Goal: Check status

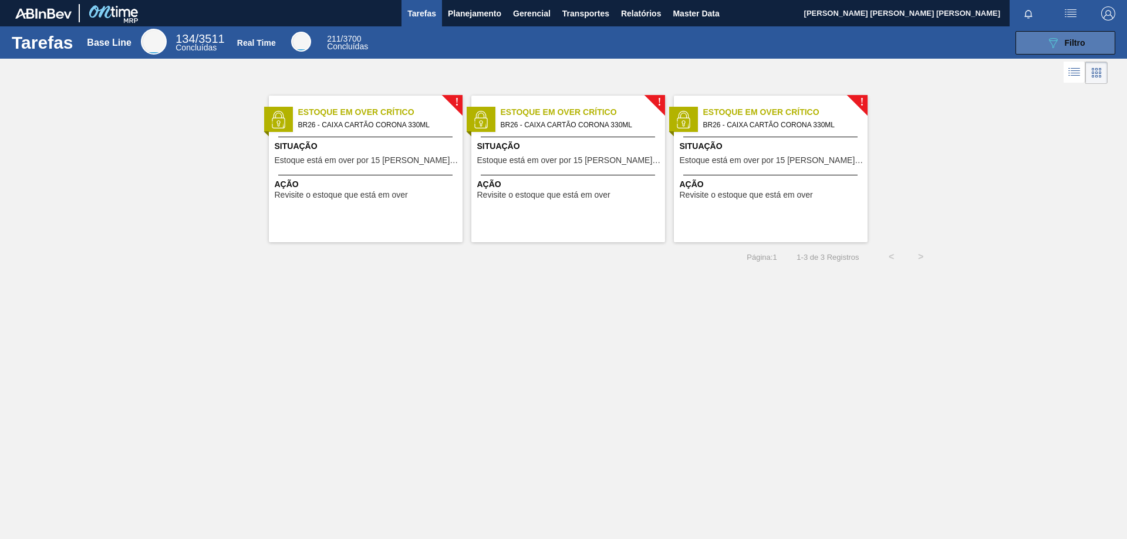
click at [1047, 45] on icon "089F7B8B-B2A5-4AFE-B5C0-19BA573D28AC" at bounding box center [1053, 43] width 14 height 14
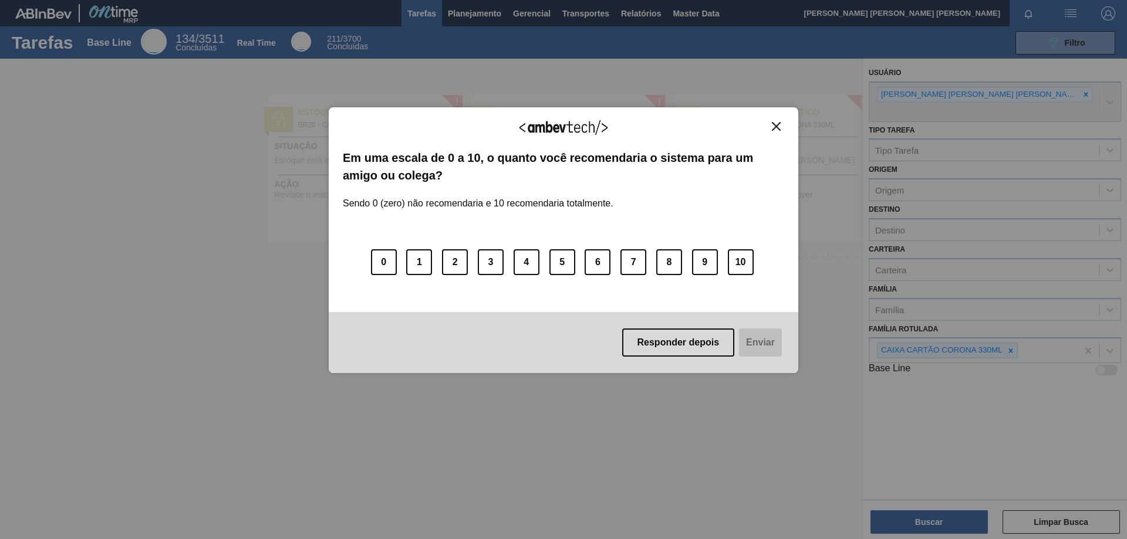
click at [777, 120] on div "Agradecemos seu feedback! Em uma escala de 0 a 10, o quanto você recomendaria o…" at bounding box center [563, 240] width 469 height 266
click at [777, 127] on img "Close" at bounding box center [776, 126] width 9 height 9
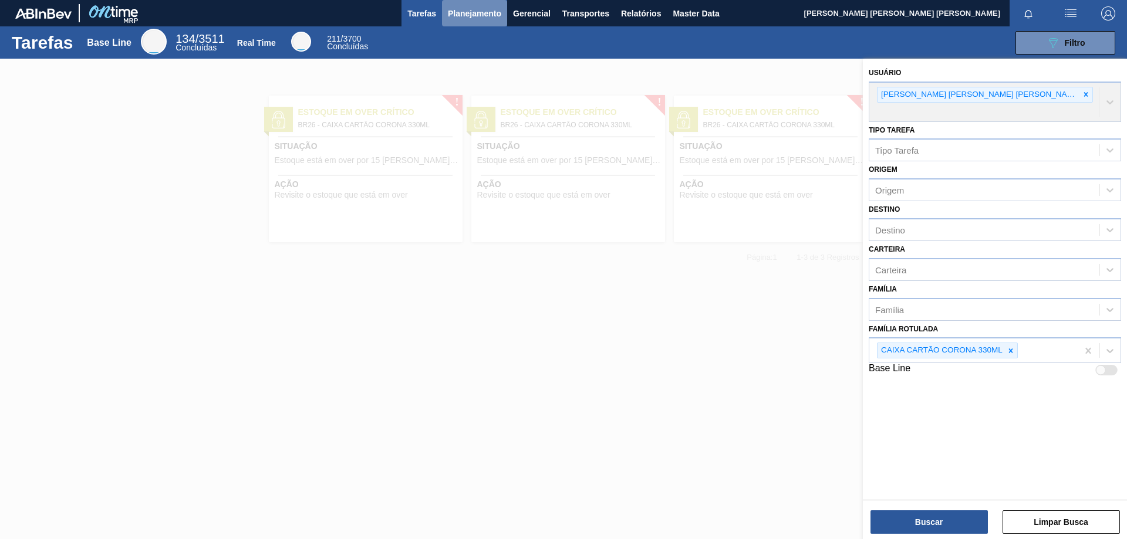
click at [469, 23] on button "Planejamento" at bounding box center [474, 13] width 65 height 26
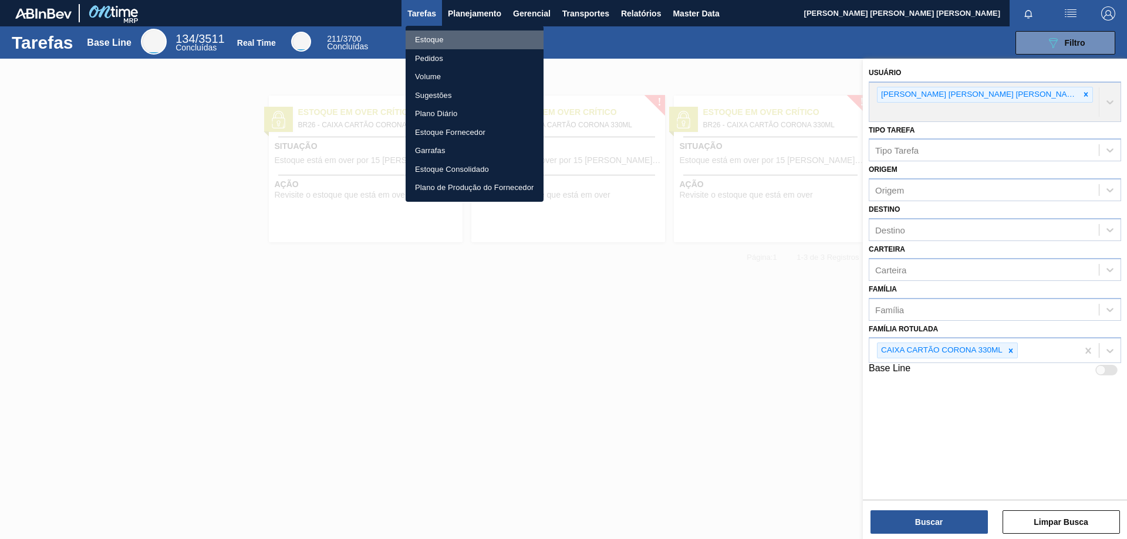
click at [422, 45] on li "Estoque" at bounding box center [474, 40] width 138 height 19
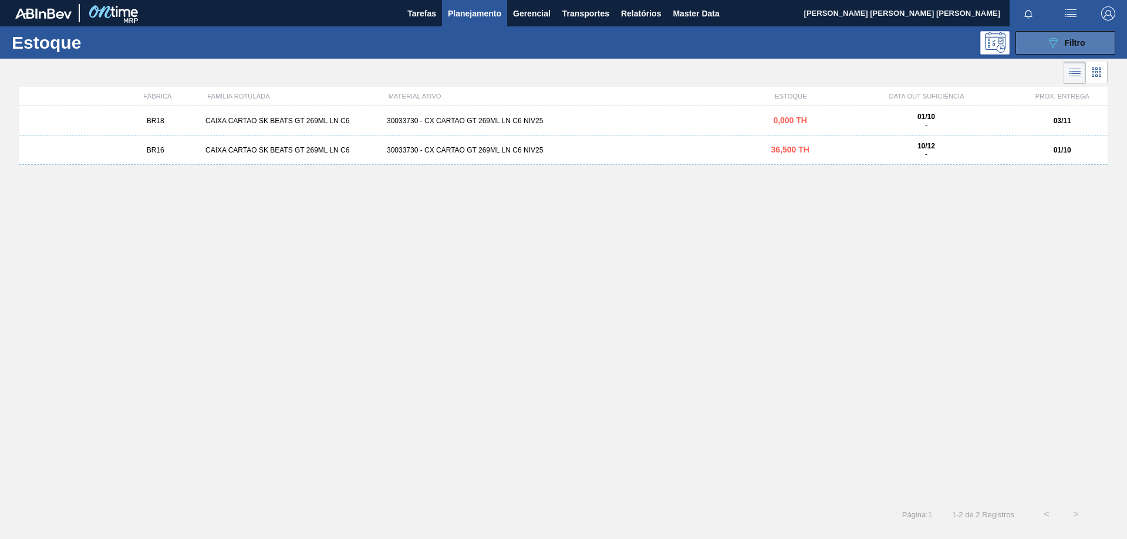
click at [1066, 40] on span "Filtro" at bounding box center [1074, 42] width 21 height 9
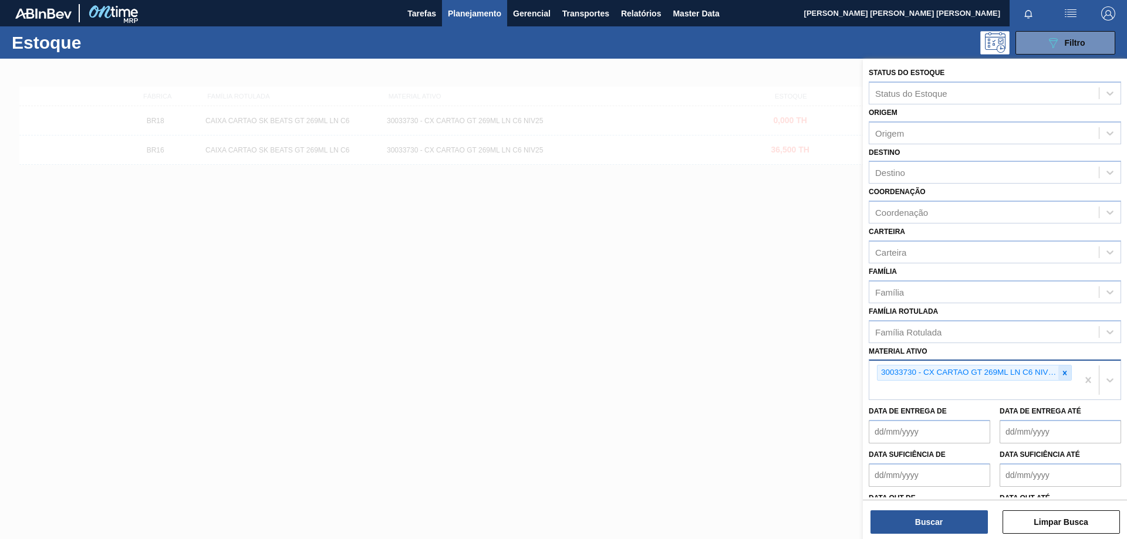
click at [1063, 374] on icon at bounding box center [1065, 373] width 4 height 4
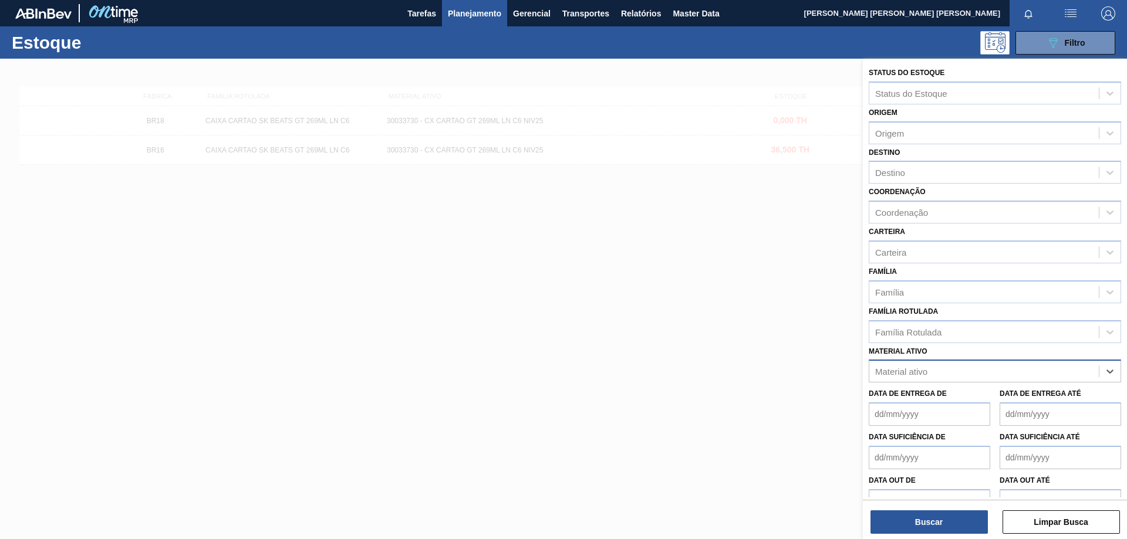
paste ativo "30009658"
type ativo "30009658"
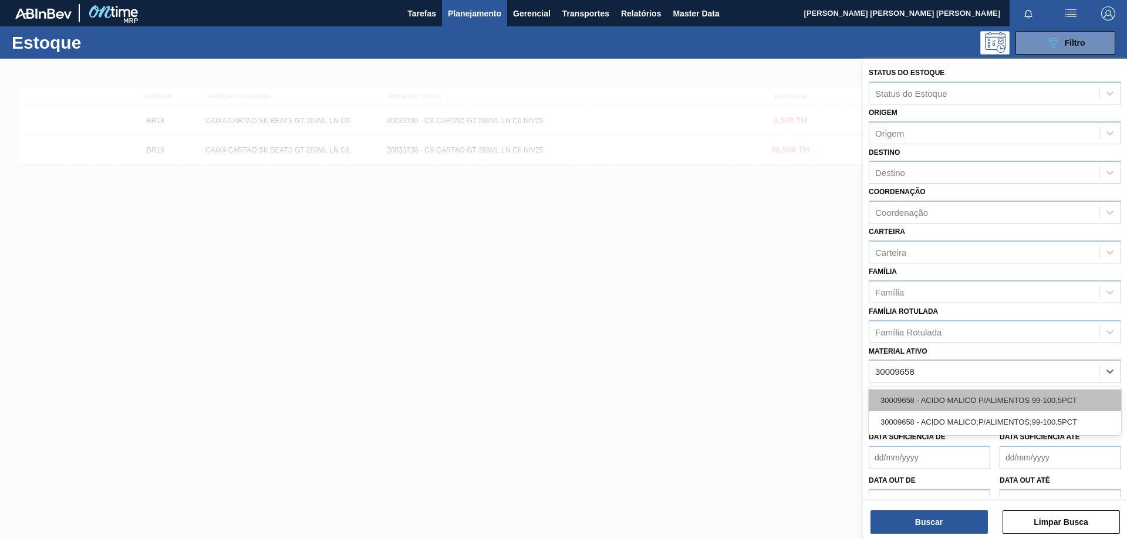
click at [970, 398] on div "30009658 - ACIDO MALICO P/ALIMENTOS 99-100,5PCT" at bounding box center [994, 401] width 252 height 22
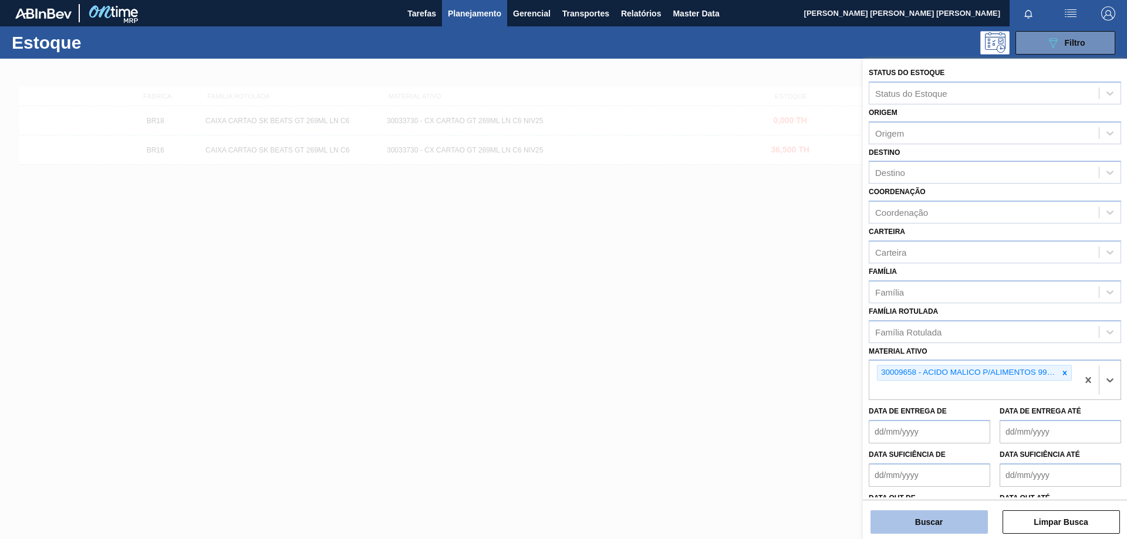
click at [929, 518] on button "Buscar" at bounding box center [928, 521] width 117 height 23
